Goal: Navigation & Orientation: Find specific page/section

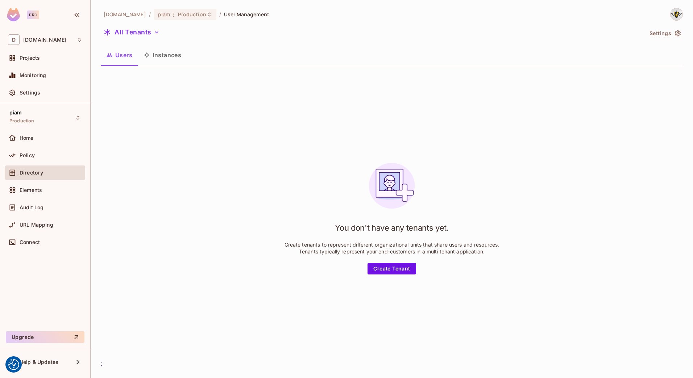
scroll to position [0, 0]
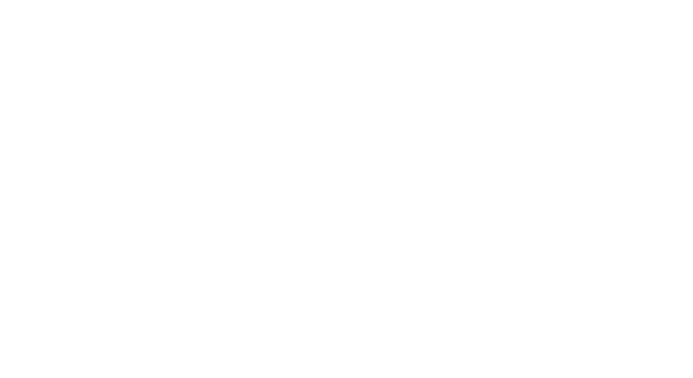
click at [125, 0] on html at bounding box center [346, 0] width 693 height 0
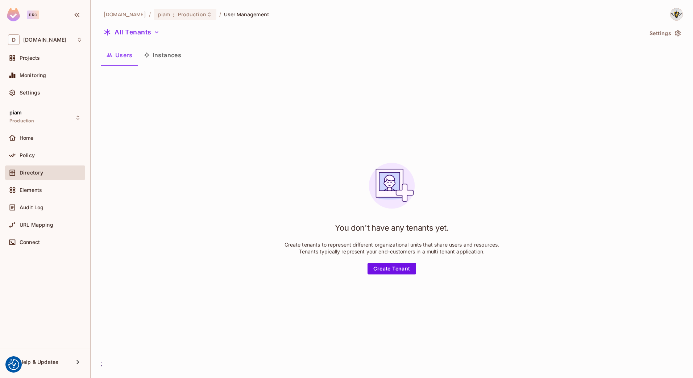
click at [143, 30] on button "All Tenants" at bounding box center [132, 32] width 62 height 12
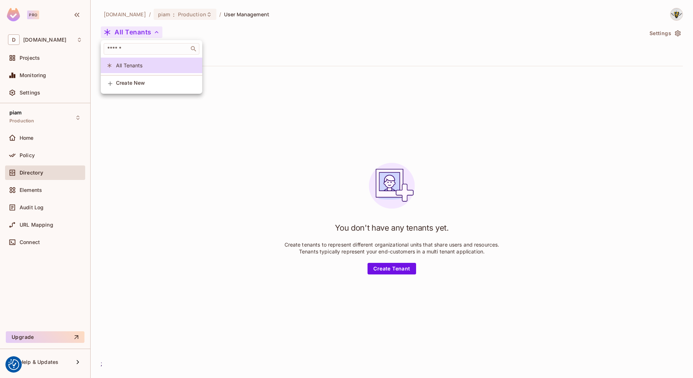
click at [143, 30] on div at bounding box center [346, 189] width 693 height 378
